Goal: Transaction & Acquisition: Purchase product/service

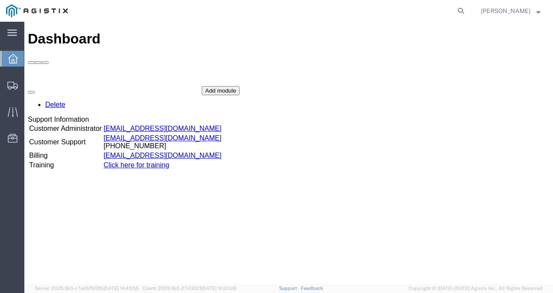
click at [464, 15] on form at bounding box center [461, 11] width 14 height 22
click at [467, 10] on icon at bounding box center [461, 11] width 12 height 12
paste input "56700855"
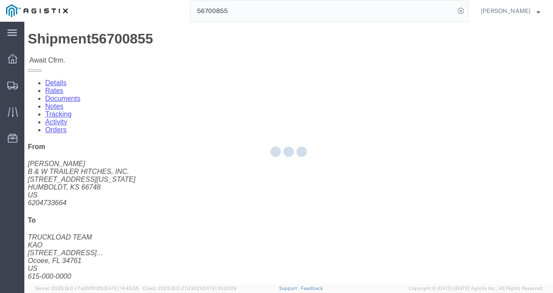
click at [295, 172] on div at bounding box center [288, 153] width 529 height 262
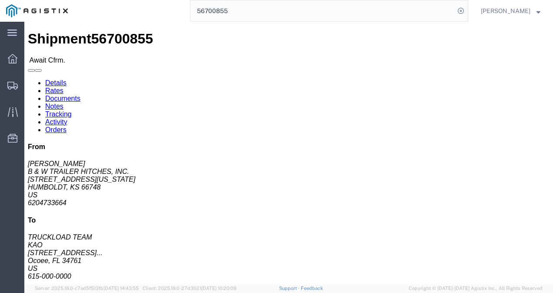
click link "Rates"
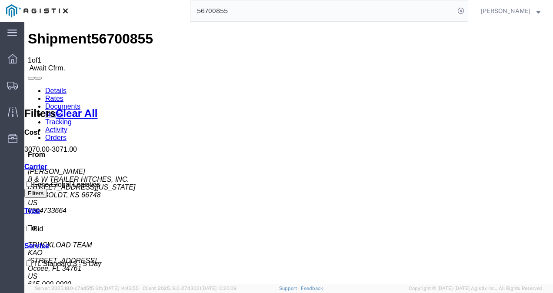
click at [45, 87] on link "Details" at bounding box center [55, 90] width 21 height 7
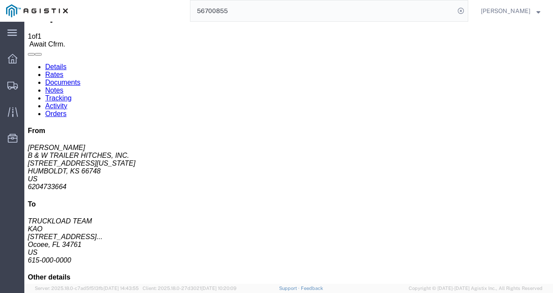
scroll to position [43, 0]
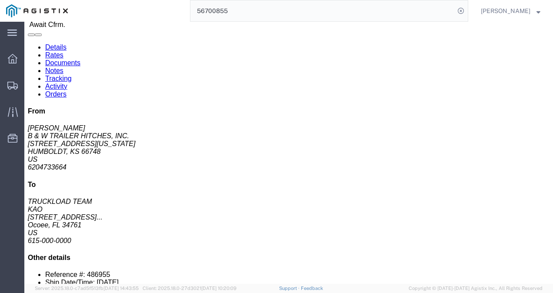
click div "Leg 1 - Truckload Vehicle 1: Standard Dry Van (53 Feet) Number of trucks: 1"
drag, startPoint x: 243, startPoint y: 128, endPoint x: 289, endPoint y: 186, distance: 74.3
click div "Leg 1 - Truckload Vehicle 1: Standard Dry Van (53 Feet) Number of trucks: 1"
click div "23 Pallet(s) Standard (Not Stackable) Total weight: 24121.00 ( 637010.00 dim ) …"
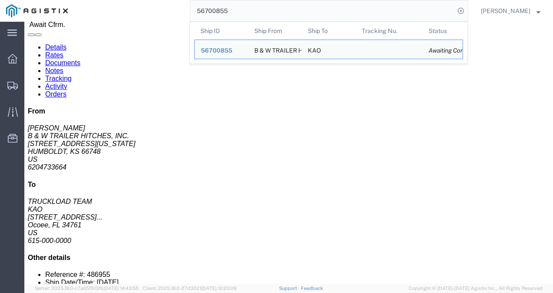
click at [286, 10] on input "56700855" at bounding box center [322, 10] width 264 height 21
paste input "383323"
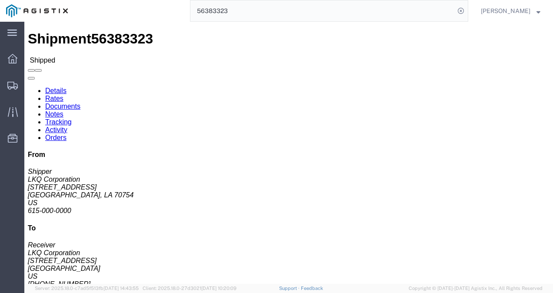
click h4 "Routing & Vehicle Information"
click div "Package Information Total shipment is made up of 1 packages containing 1 pieces…"
click div "Leg 1 - Truckload Vehicle 1: Standard Dry Van (53 Feet) Number of trucks: 1"
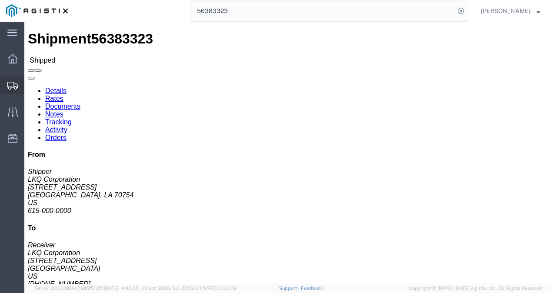
click at [30, 83] on span "Shipments" at bounding box center [27, 85] width 6 height 17
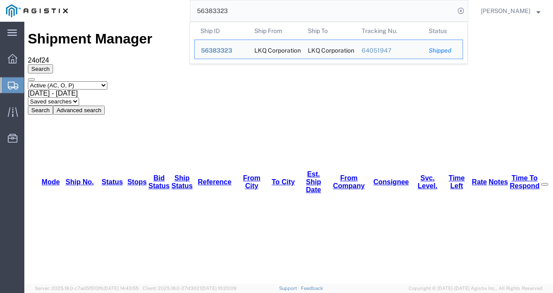
click at [276, 4] on input "56383323" at bounding box center [322, 10] width 264 height 21
paste input "746551"
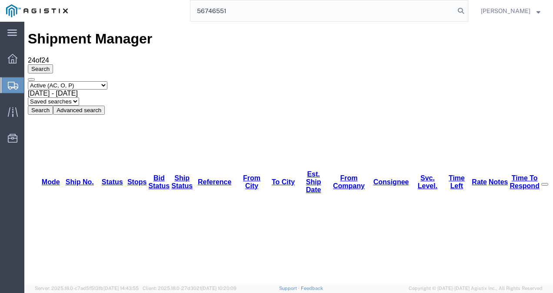
type input "56746551"
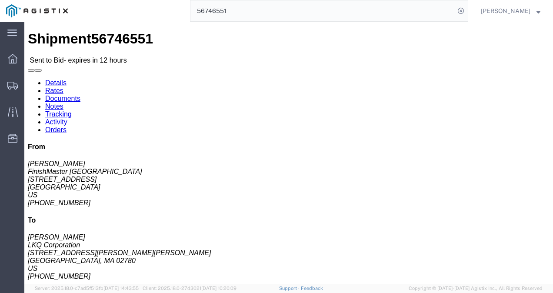
click h4 "Routing & Vehicle Information"
click link "Rates"
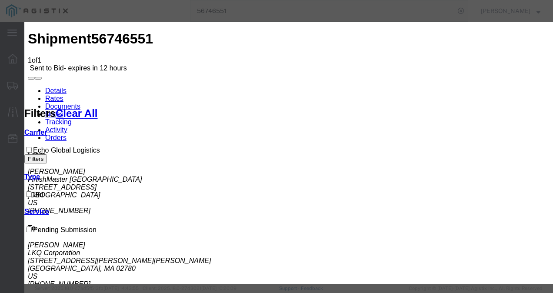
drag, startPoint x: 180, startPoint y: 95, endPoint x: 179, endPoint y: 108, distance: 13.5
select select "4622"
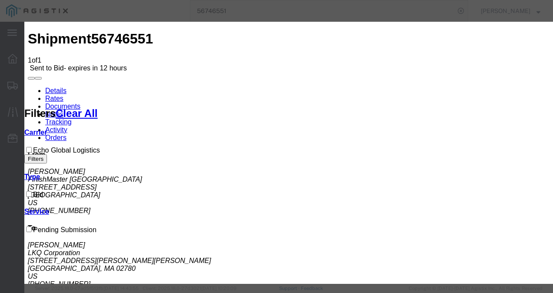
select select "13989"
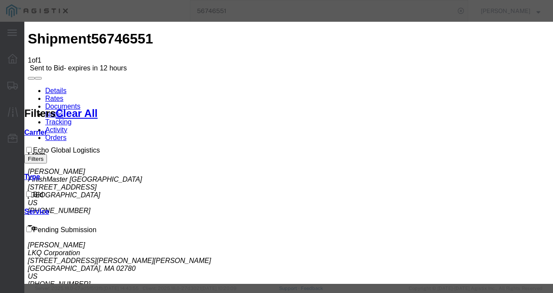
scroll to position [87, 0]
drag, startPoint x: 454, startPoint y: 163, endPoint x: 454, endPoint y: 174, distance: 10.4
type input "2900"
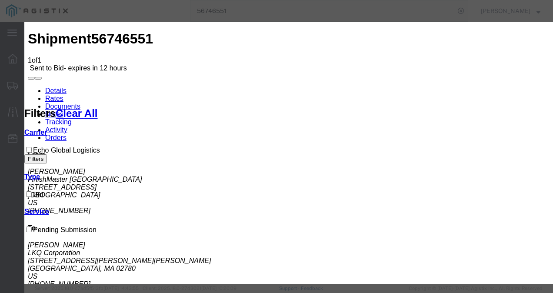
type input "mima"
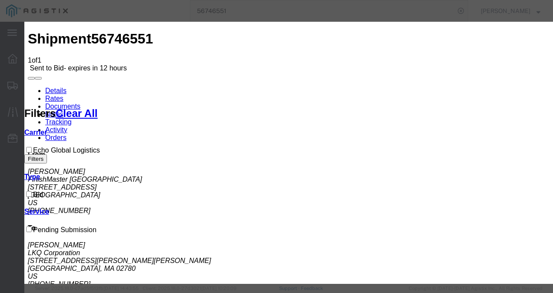
drag, startPoint x: 368, startPoint y: 134, endPoint x: 375, endPoint y: 133, distance: 6.5
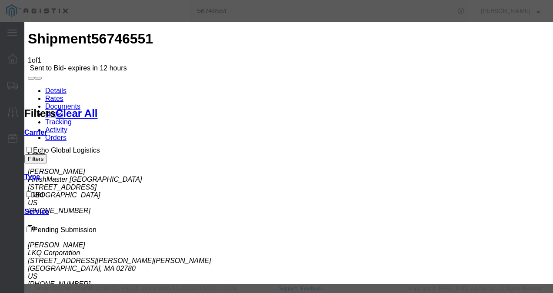
checkbox input "true"
